Goal: Task Accomplishment & Management: Manage account settings

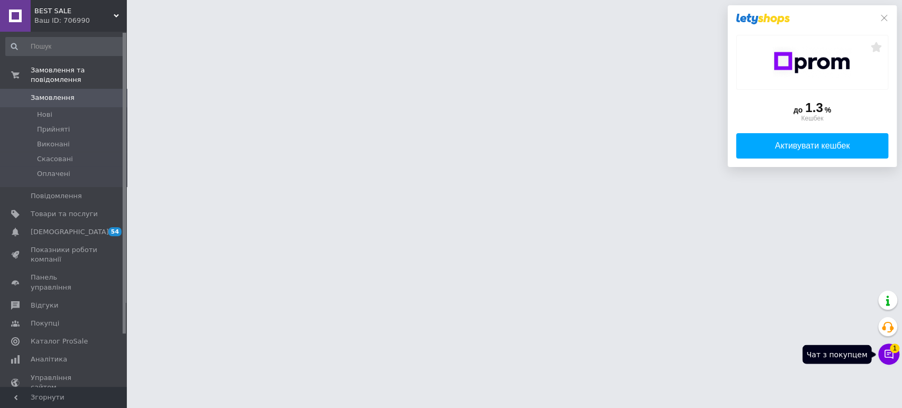
click at [888, 356] on icon at bounding box center [889, 354] width 11 height 11
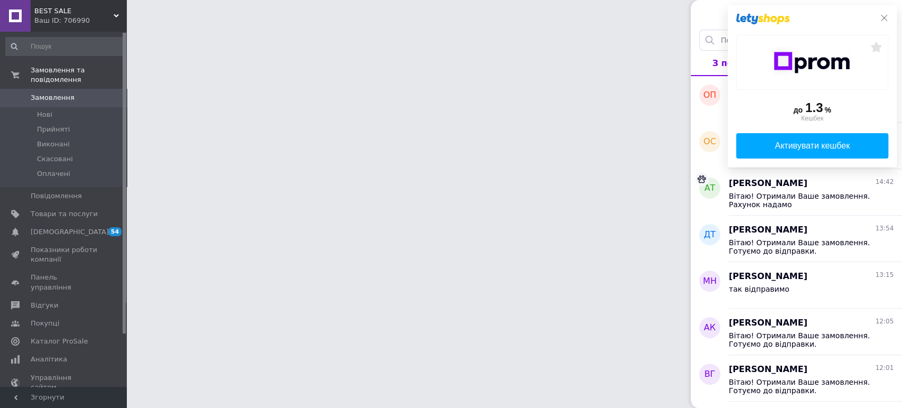
click at [886, 16] on icon at bounding box center [884, 18] width 8 height 8
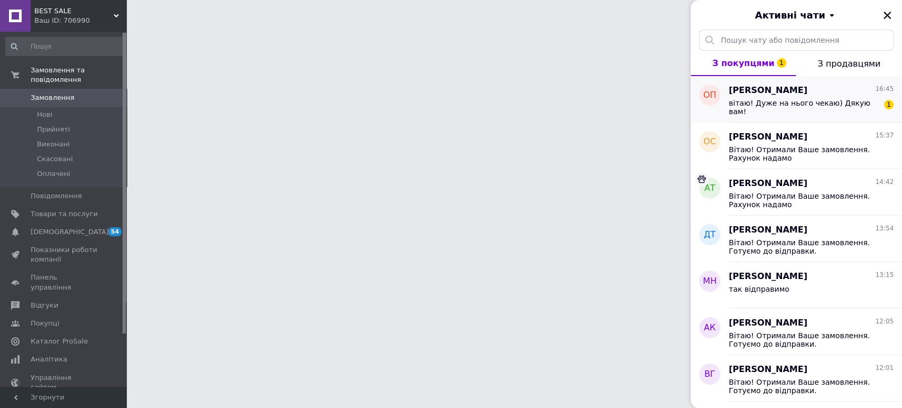
click at [799, 101] on span "вітаю! Дуже на нього чекаю) Дякую вам!" at bounding box center [804, 107] width 150 height 17
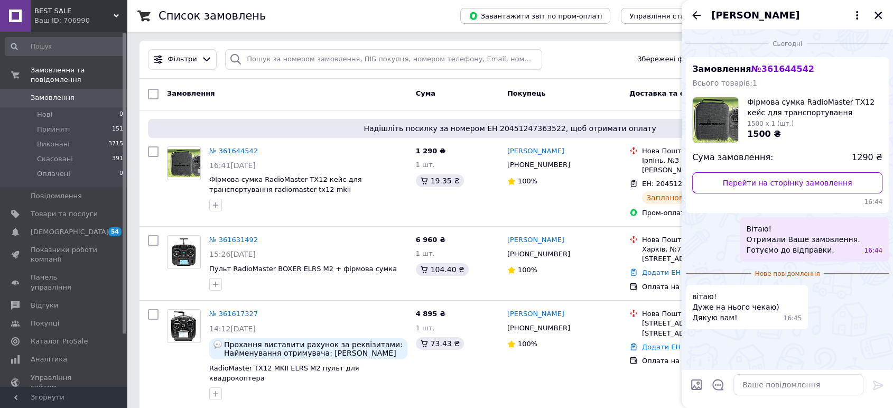
scroll to position [262, 0]
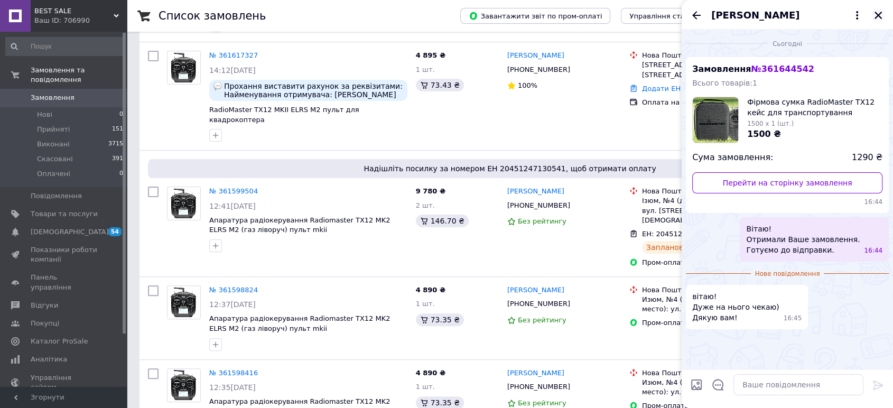
click at [878, 16] on icon "Закрити" at bounding box center [878, 15] width 7 height 7
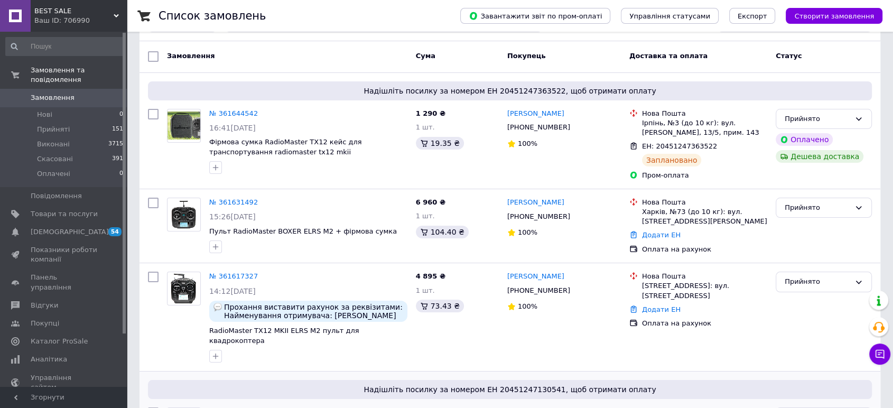
scroll to position [0, 0]
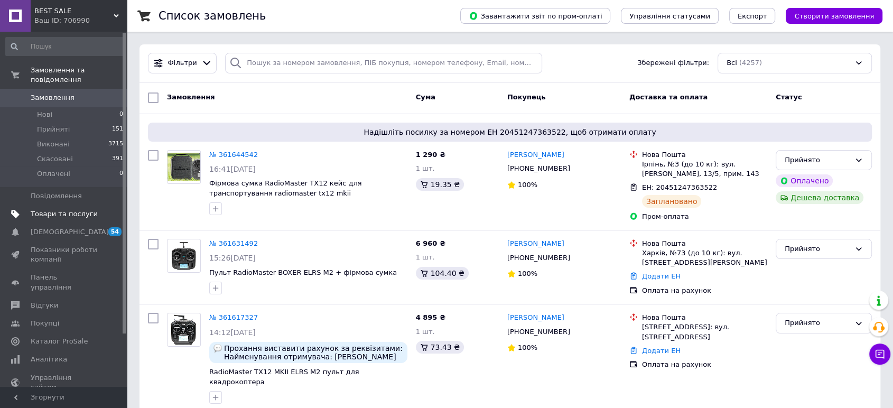
click at [67, 209] on span "Товари та послуги" at bounding box center [64, 214] width 67 height 10
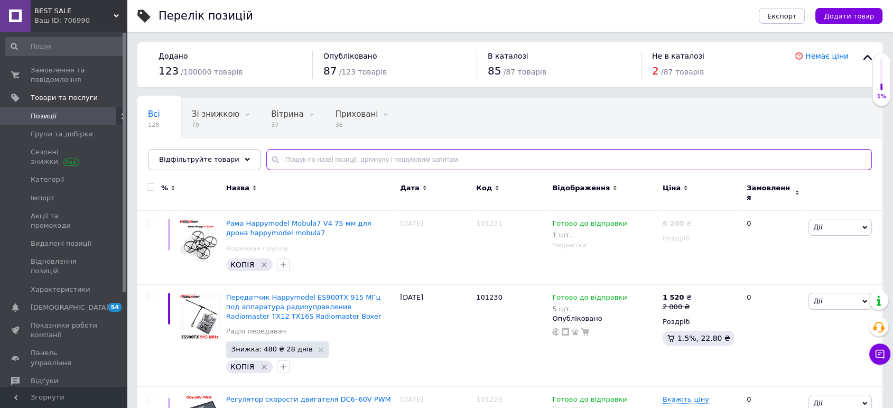
click at [310, 157] on input "text" at bounding box center [569, 159] width 606 height 21
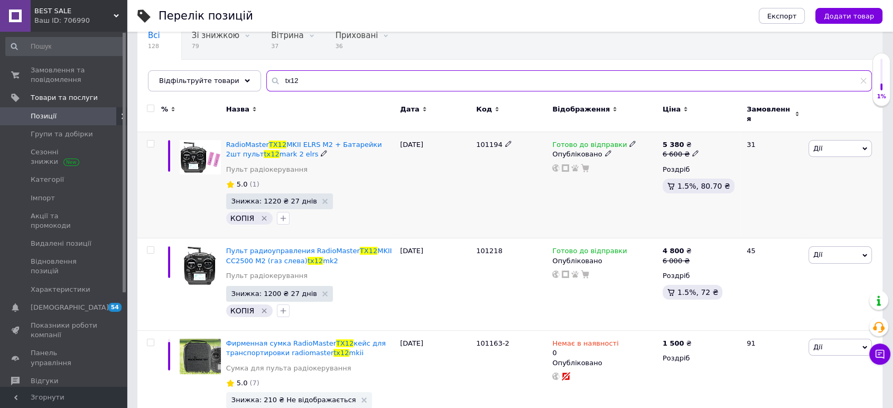
scroll to position [235, 0]
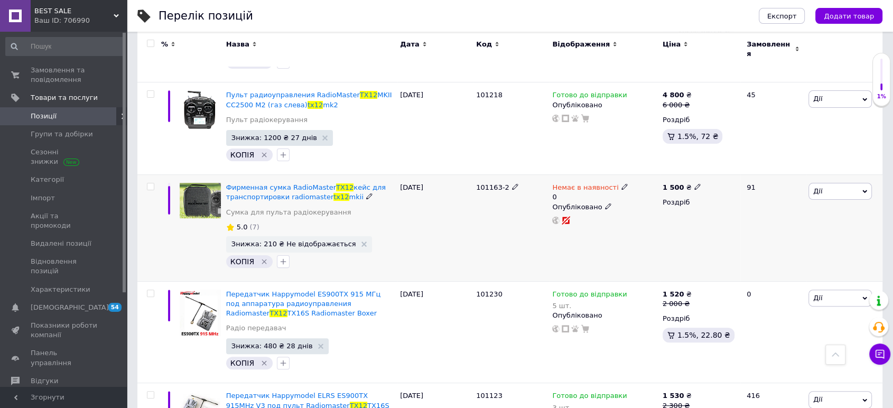
type input "tx12"
click at [574, 183] on span "Немає в наявності" at bounding box center [585, 188] width 66 height 11
click at [654, 226] on li "Готово до відправки" at bounding box center [679, 230] width 100 height 15
drag, startPoint x: 641, startPoint y: 215, endPoint x: 634, endPoint y: 215, distance: 6.3
click at [634, 218] on input "0" at bounding box center [669, 228] width 80 height 21
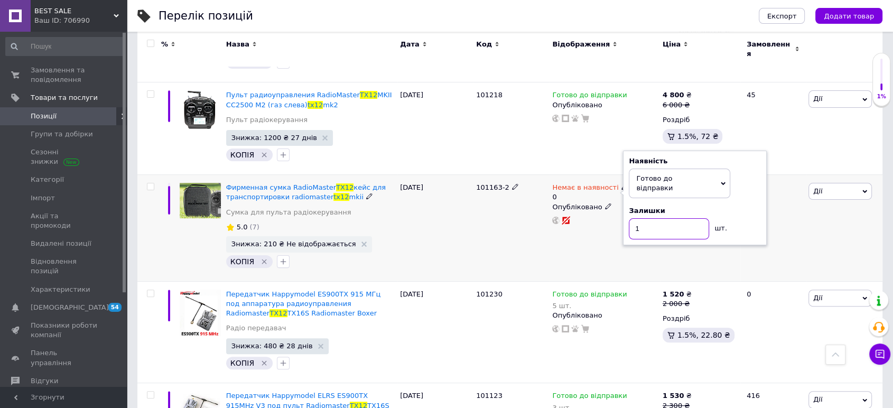
type input "1"
click at [541, 242] on div "101163-2" at bounding box center [512, 228] width 76 height 106
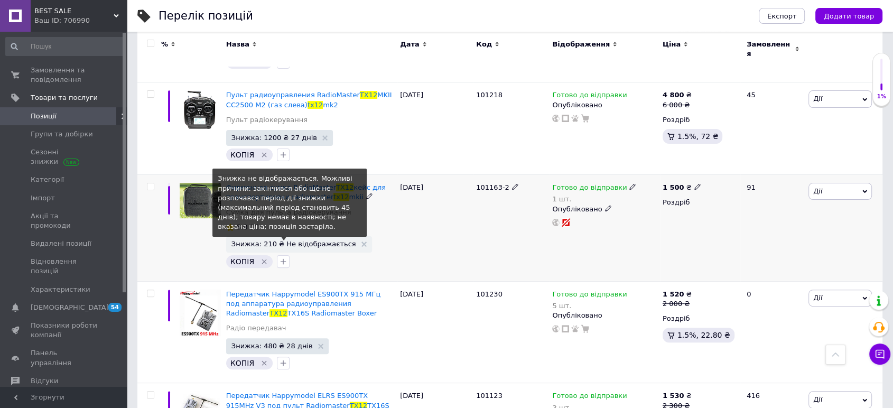
click at [309, 240] on span "Знижка: 210 ₴ Не відображається" at bounding box center [294, 243] width 125 height 7
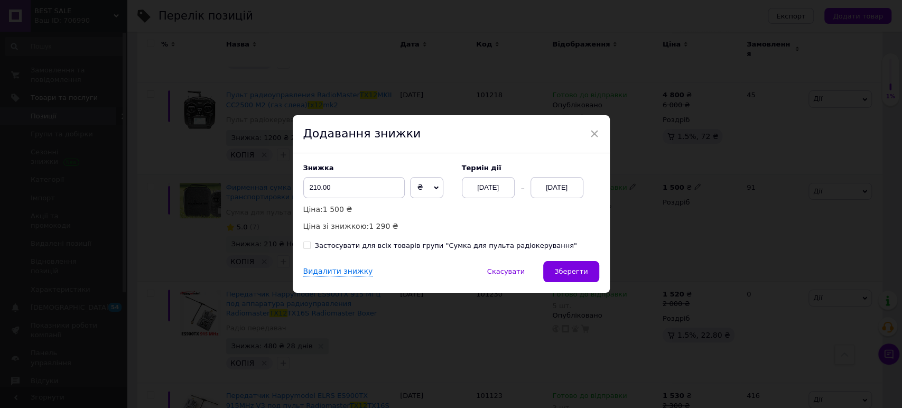
click at [566, 191] on div "12.09.2025" at bounding box center [557, 187] width 53 height 21
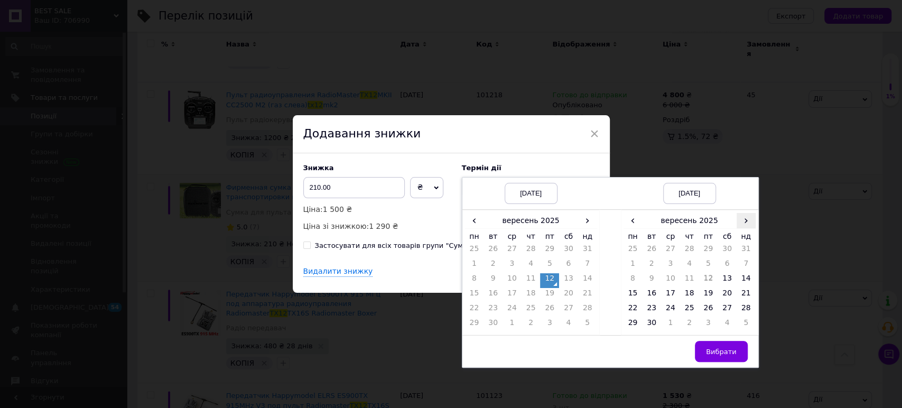
click at [739, 222] on span "›" at bounding box center [746, 220] width 19 height 15
click at [708, 265] on td "10" at bounding box center [708, 265] width 19 height 15
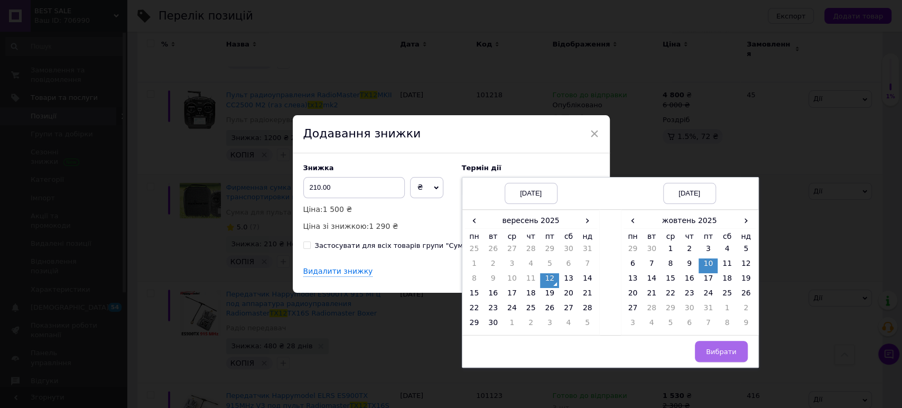
click at [715, 345] on button "Вибрати" at bounding box center [721, 351] width 53 height 21
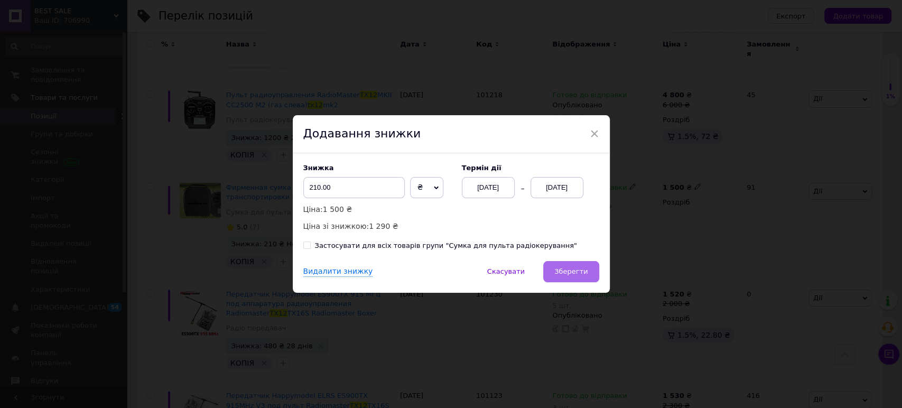
click at [576, 270] on span "Зберегти" at bounding box center [570, 271] width 33 height 8
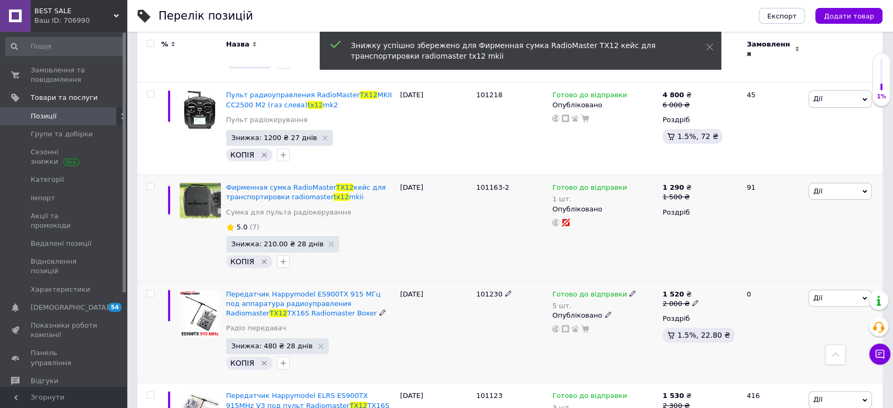
click at [553, 294] on span "Готово до відправки" at bounding box center [589, 295] width 75 height 11
click at [553, 302] on div "5 шт." at bounding box center [594, 306] width 84 height 8
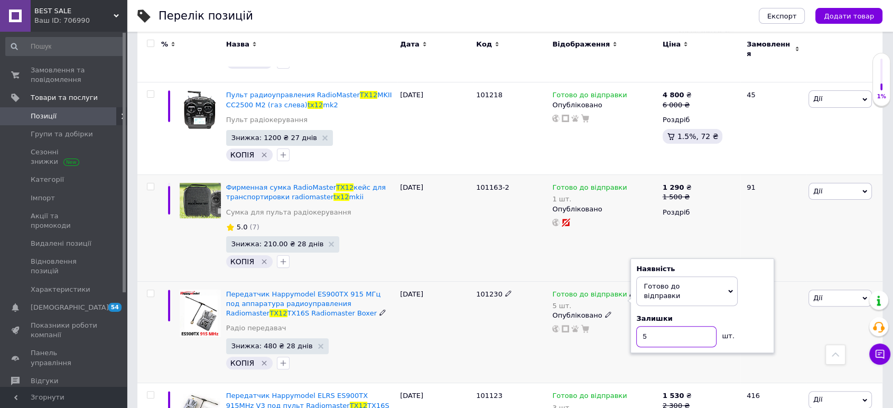
click at [642, 326] on input "5" at bounding box center [676, 336] width 80 height 21
type input "4"
click at [474, 300] on div "101230" at bounding box center [512, 332] width 76 height 102
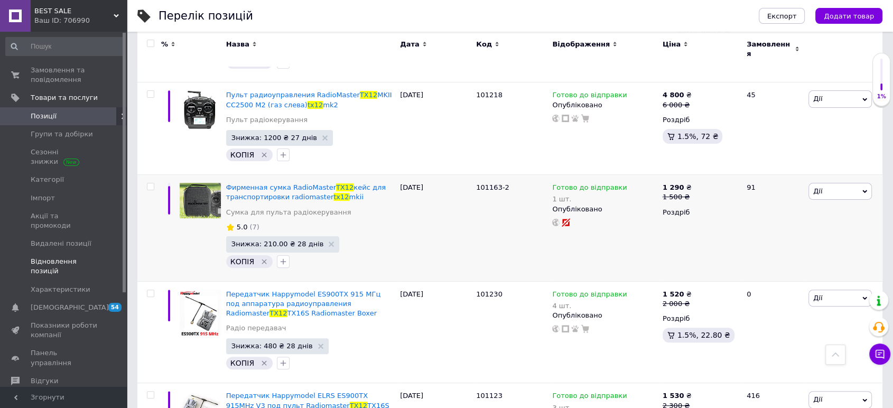
scroll to position [0, 0]
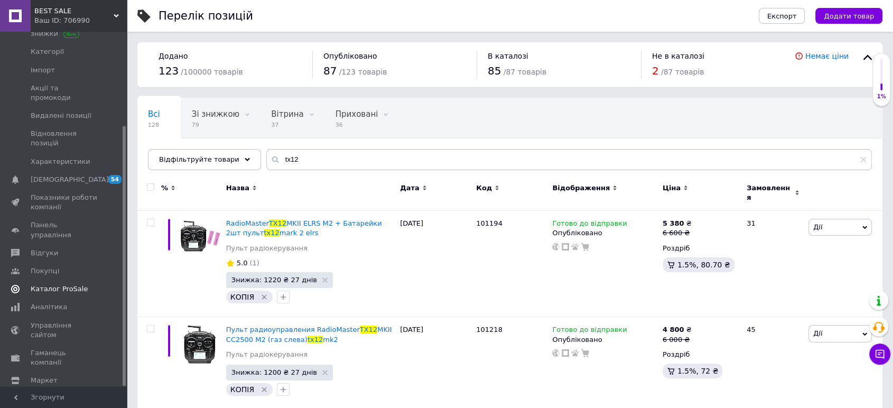
click at [71, 284] on span "Каталог ProSale" at bounding box center [59, 289] width 57 height 10
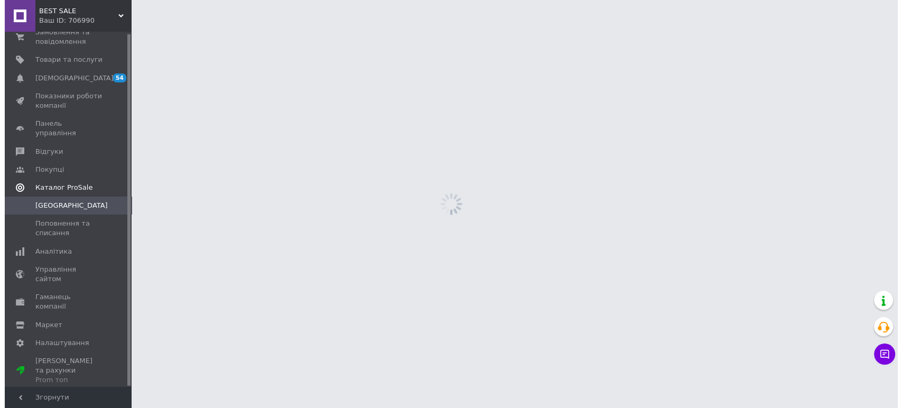
scroll to position [2, 0]
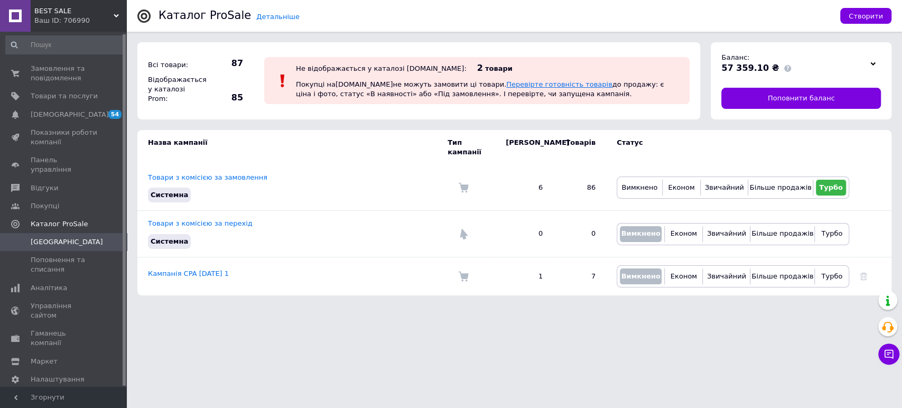
click at [522, 87] on link "Перевірте готовність товарів" at bounding box center [559, 84] width 106 height 8
